Goal: Task Accomplishment & Management: Use online tool/utility

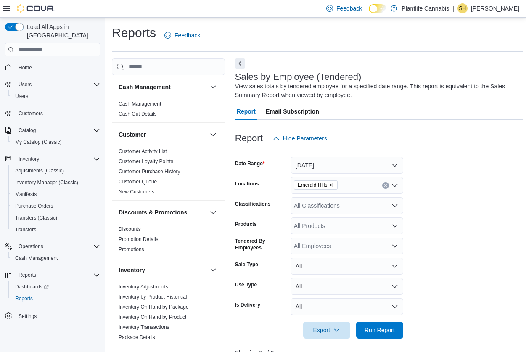
scroll to position [295, 0]
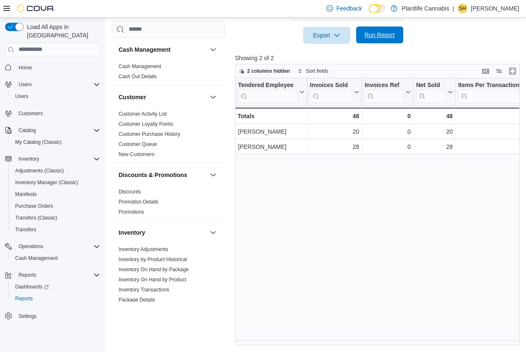
click at [387, 39] on span "Run Report" at bounding box center [379, 35] width 37 height 17
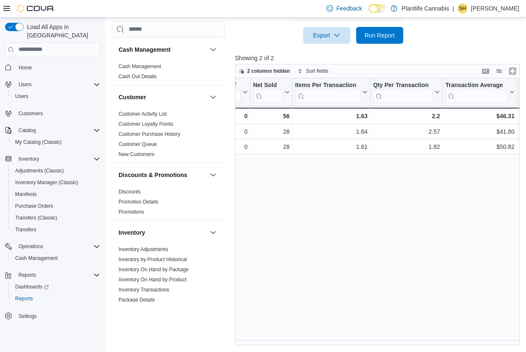
scroll to position [0, 0]
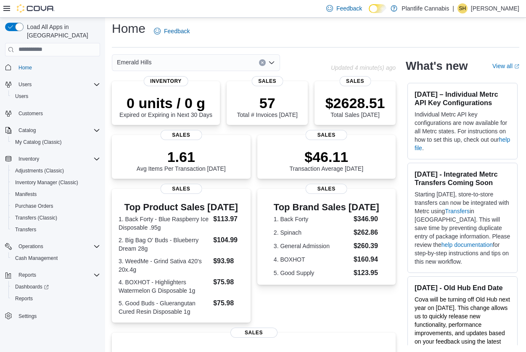
scroll to position [13, 0]
